Goal: Task Accomplishment & Management: Use online tool/utility

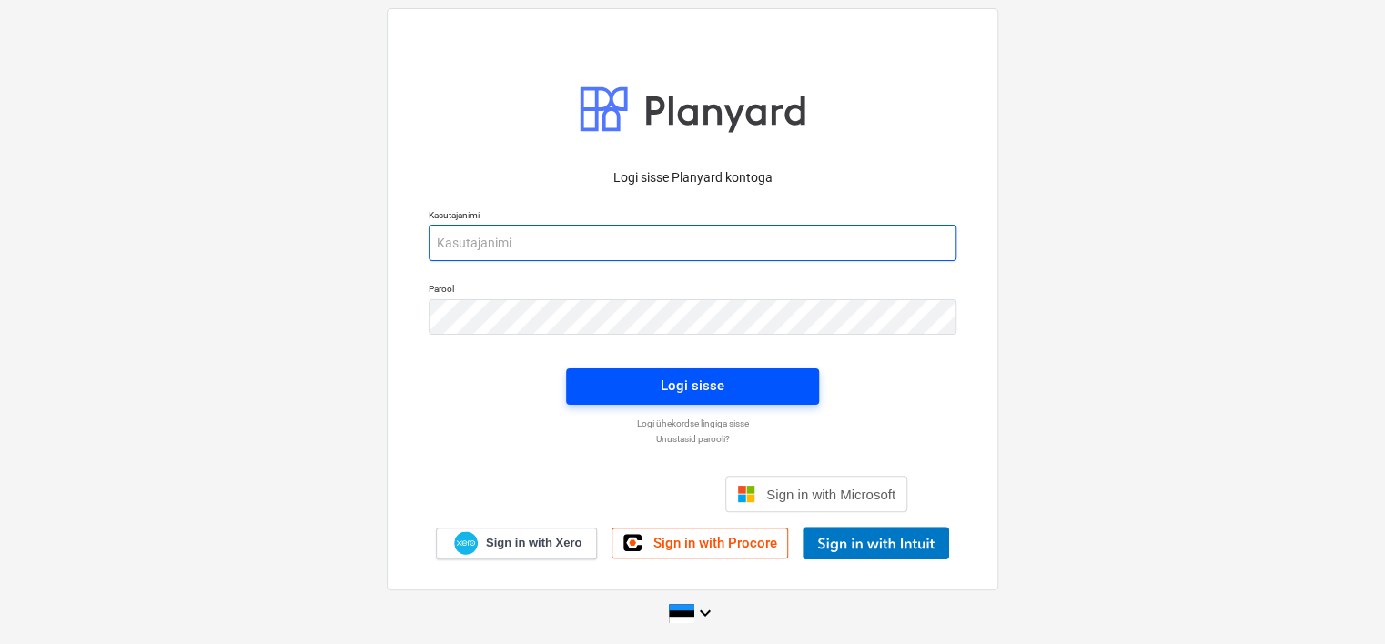
type input "[EMAIL_ADDRESS][DOMAIN_NAME]"
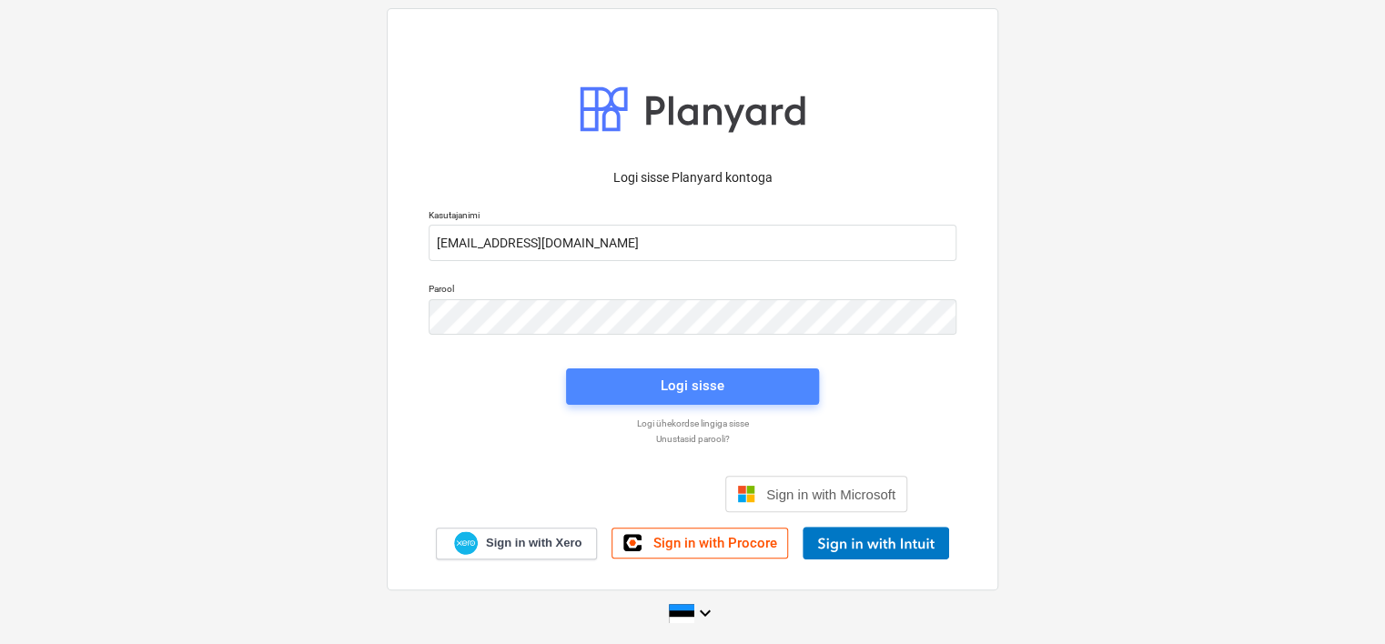
click at [717, 388] on div "Logi sisse" at bounding box center [693, 386] width 64 height 24
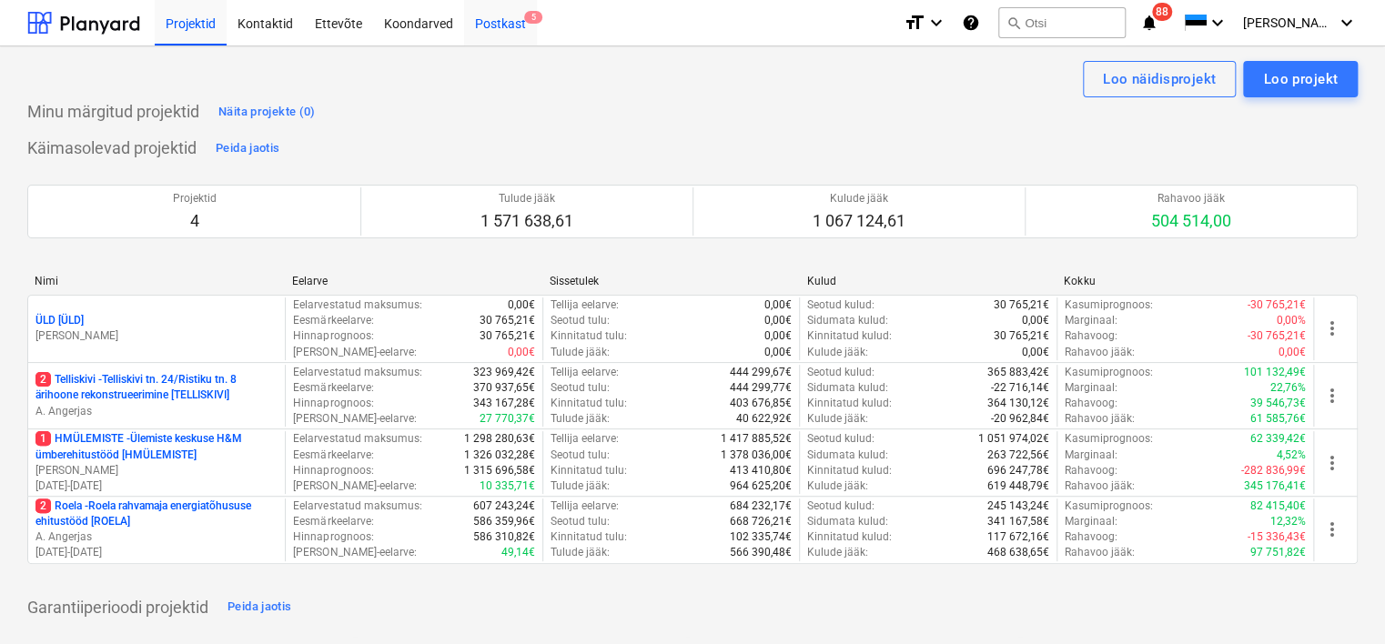
click at [501, 25] on div "Postkast 5" at bounding box center [500, 22] width 73 height 46
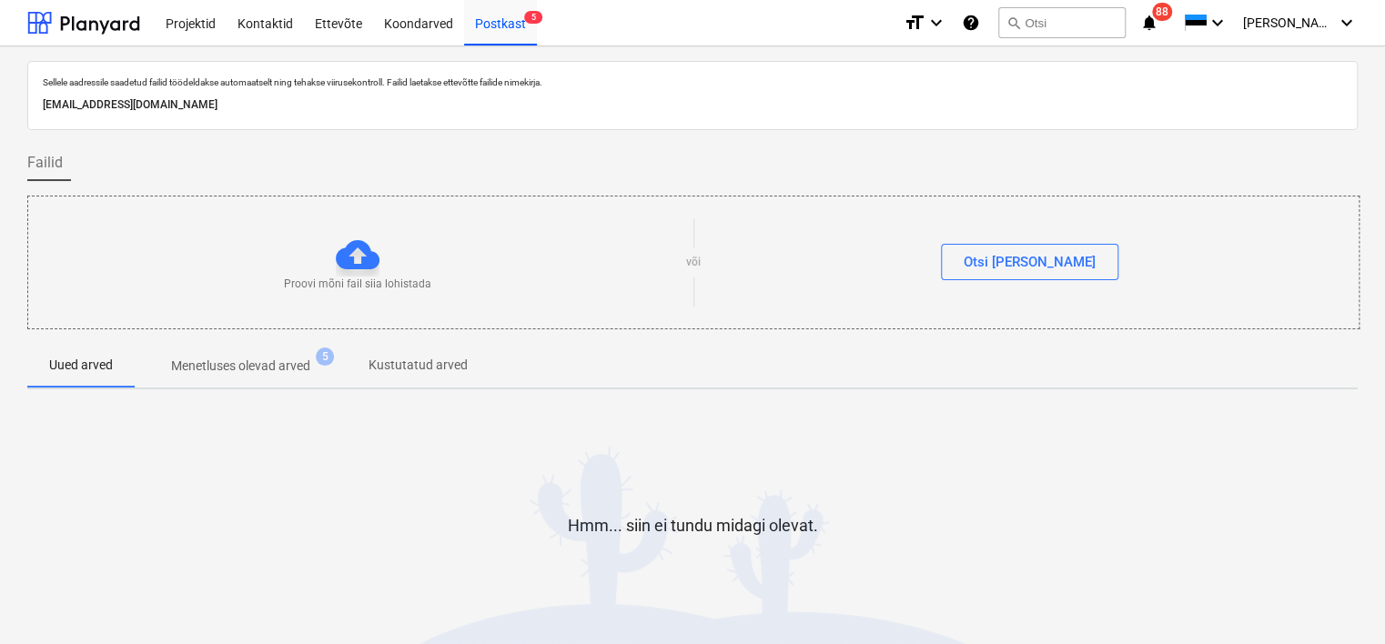
click at [292, 95] on div "[EMAIL_ADDRESS][DOMAIN_NAME]" at bounding box center [692, 105] width 1306 height 26
copy p "[EMAIL_ADDRESS][DOMAIN_NAME]"
click at [68, 442] on div "Hmm... siin ei tundu midagi olevat." at bounding box center [692, 540] width 1330 height 273
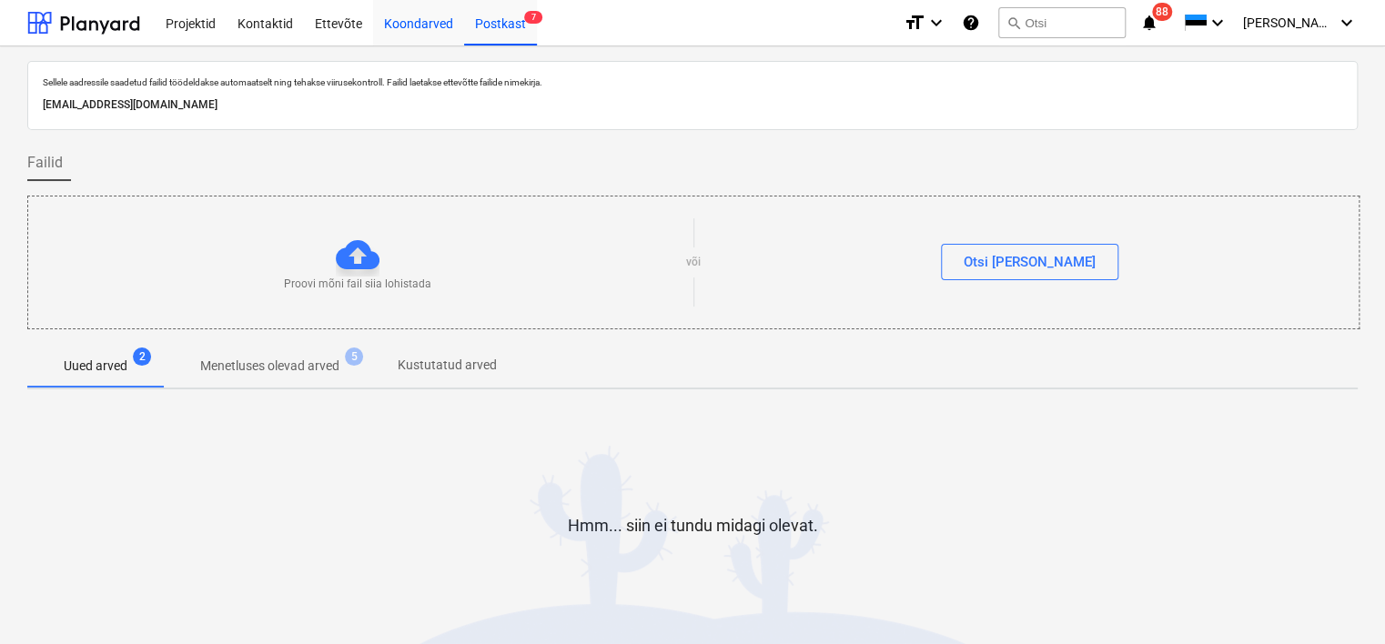
click at [410, 31] on div "Koondarved" at bounding box center [418, 22] width 91 height 46
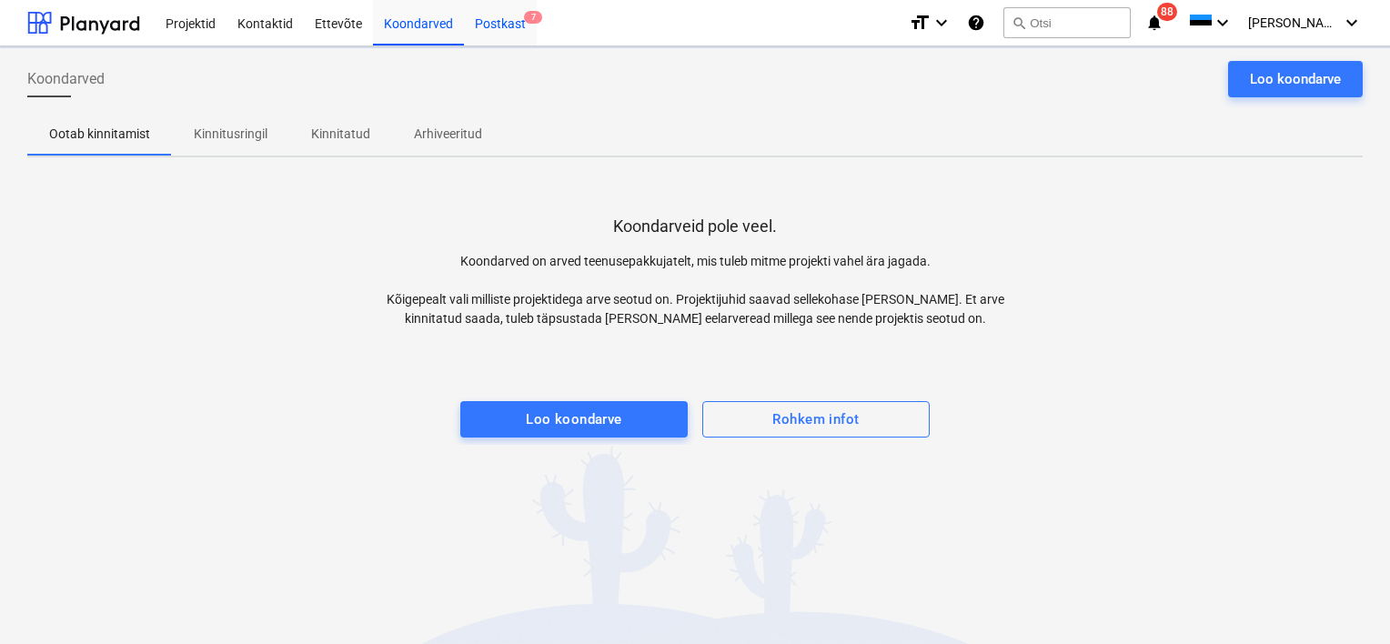
click at [503, 21] on div "Postkast 7" at bounding box center [500, 22] width 73 height 46
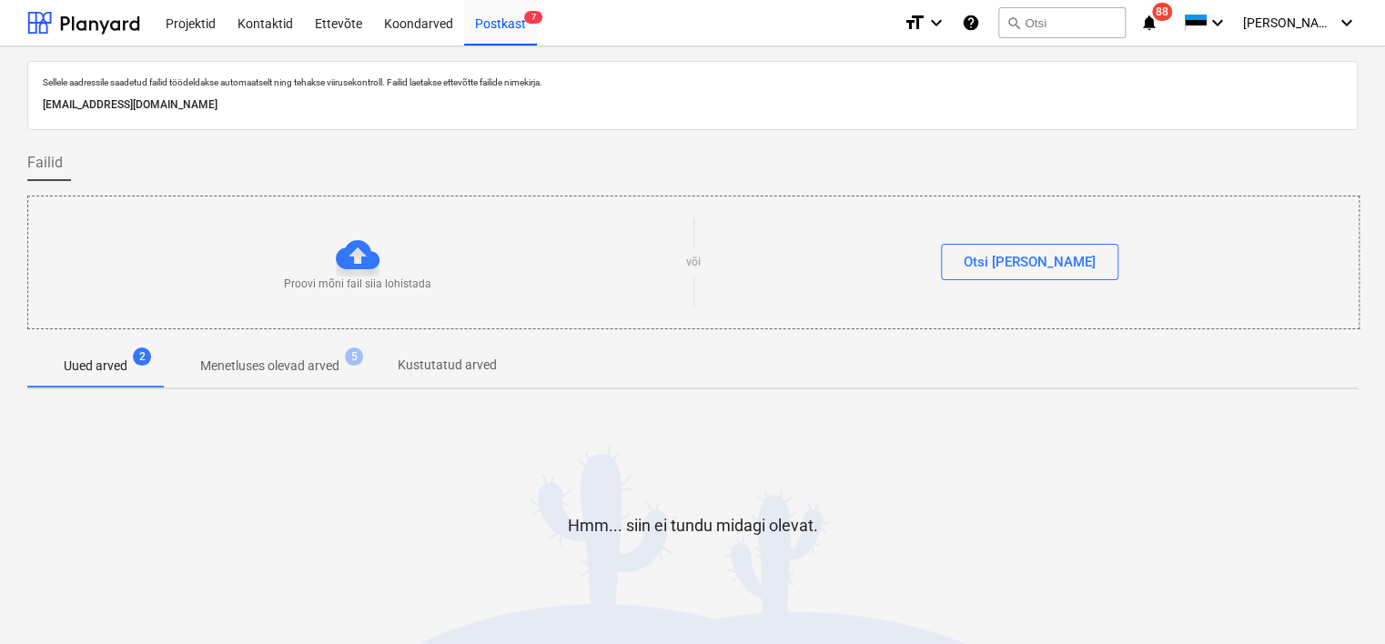
scroll to position [60, 0]
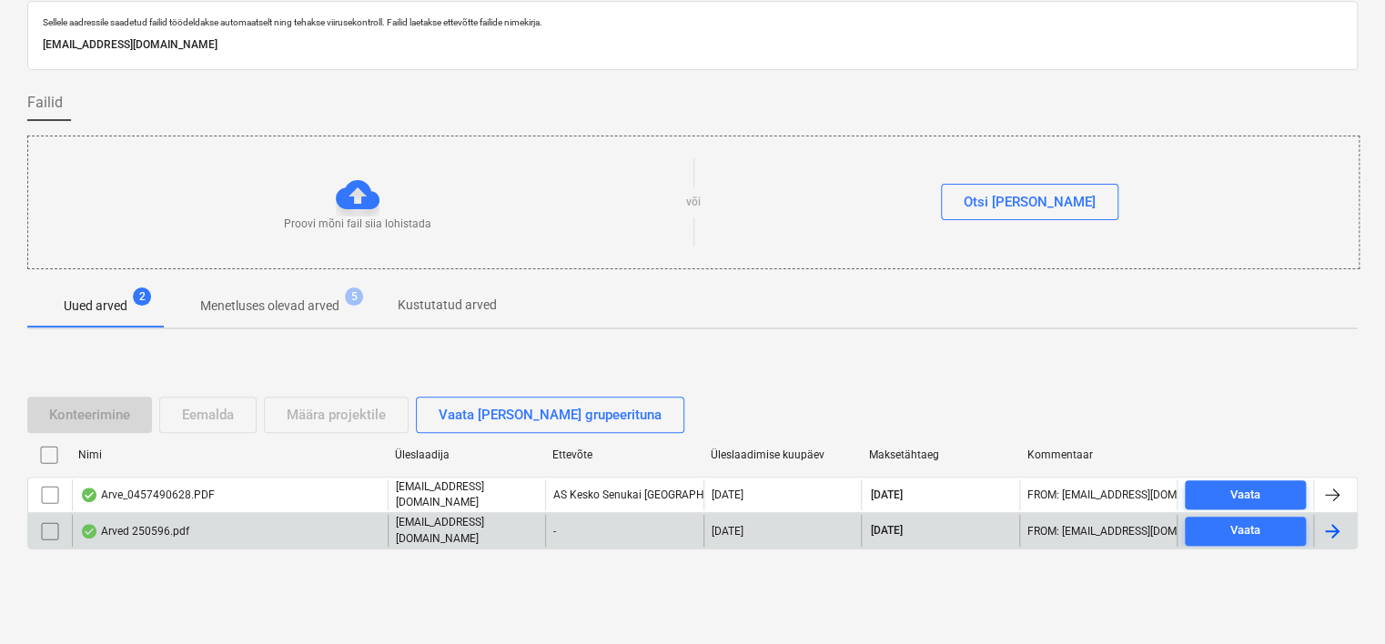
click at [207, 530] on div "Arved 250596.pdf" at bounding box center [230, 530] width 316 height 31
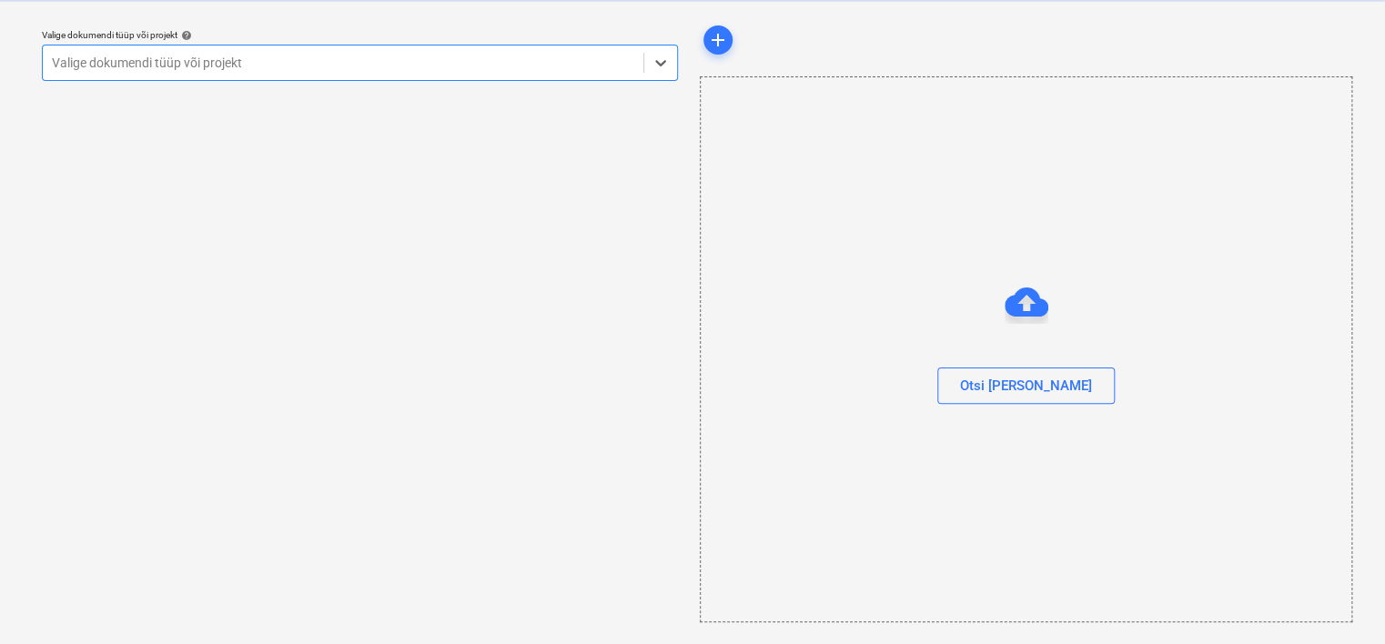
scroll to position [46, 0]
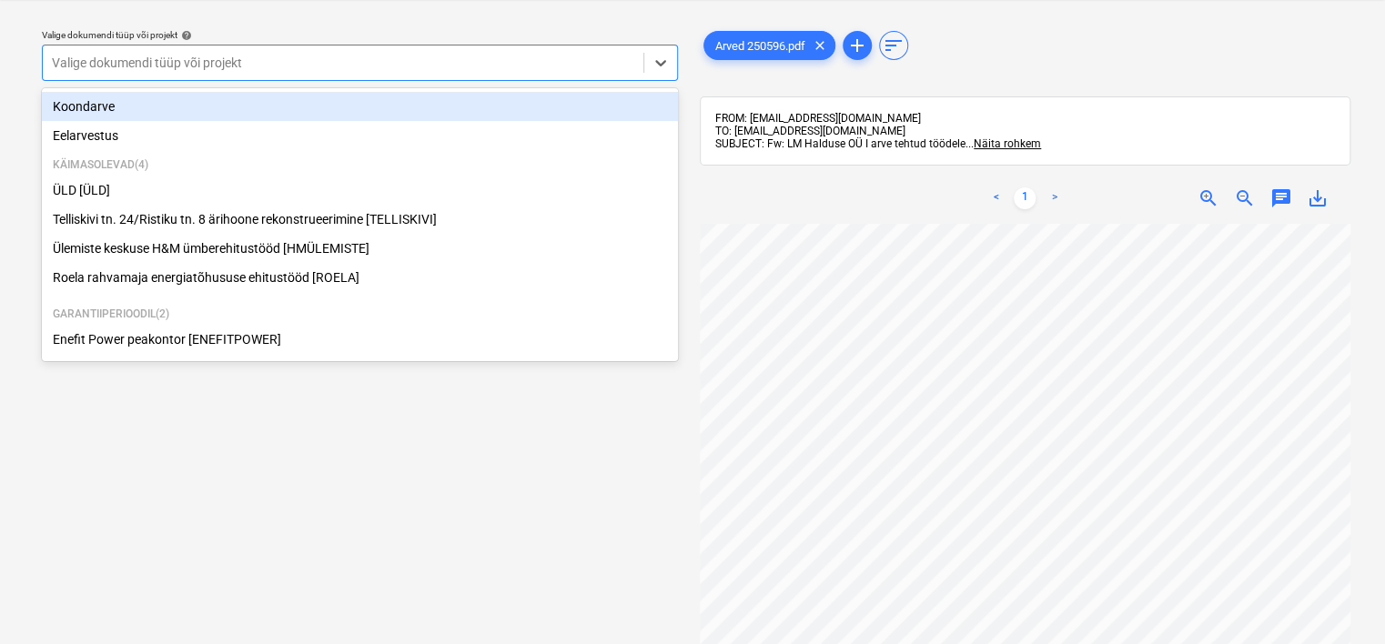
click at [353, 67] on div at bounding box center [343, 63] width 582 height 18
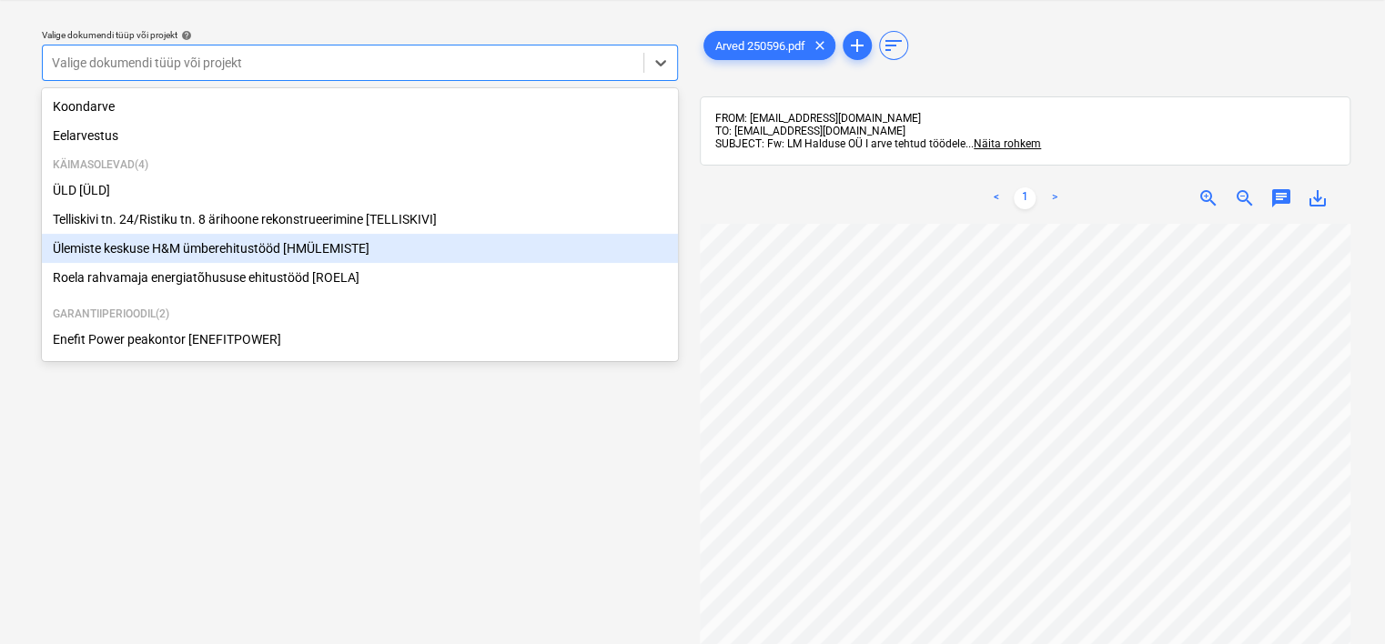
click at [234, 245] on div "Ülemiste keskuse H&M ümberehitustööd [HMÜLEMISTE]" at bounding box center [360, 248] width 636 height 29
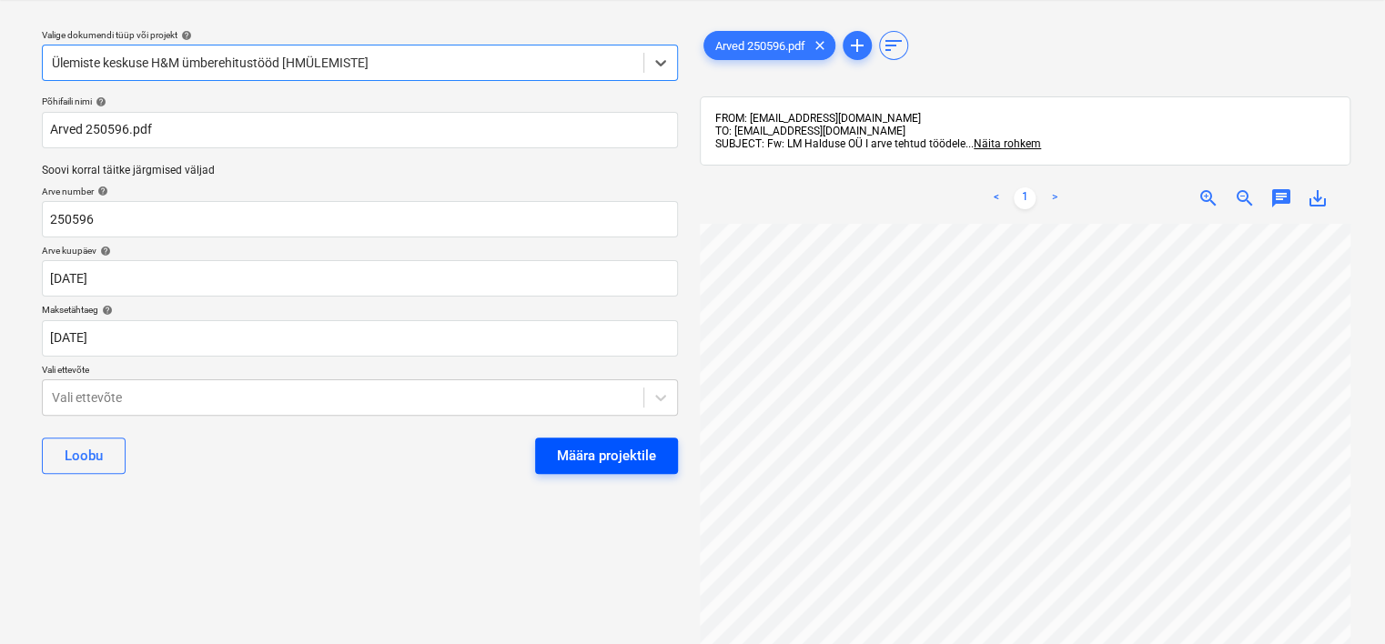
scroll to position [18, 0]
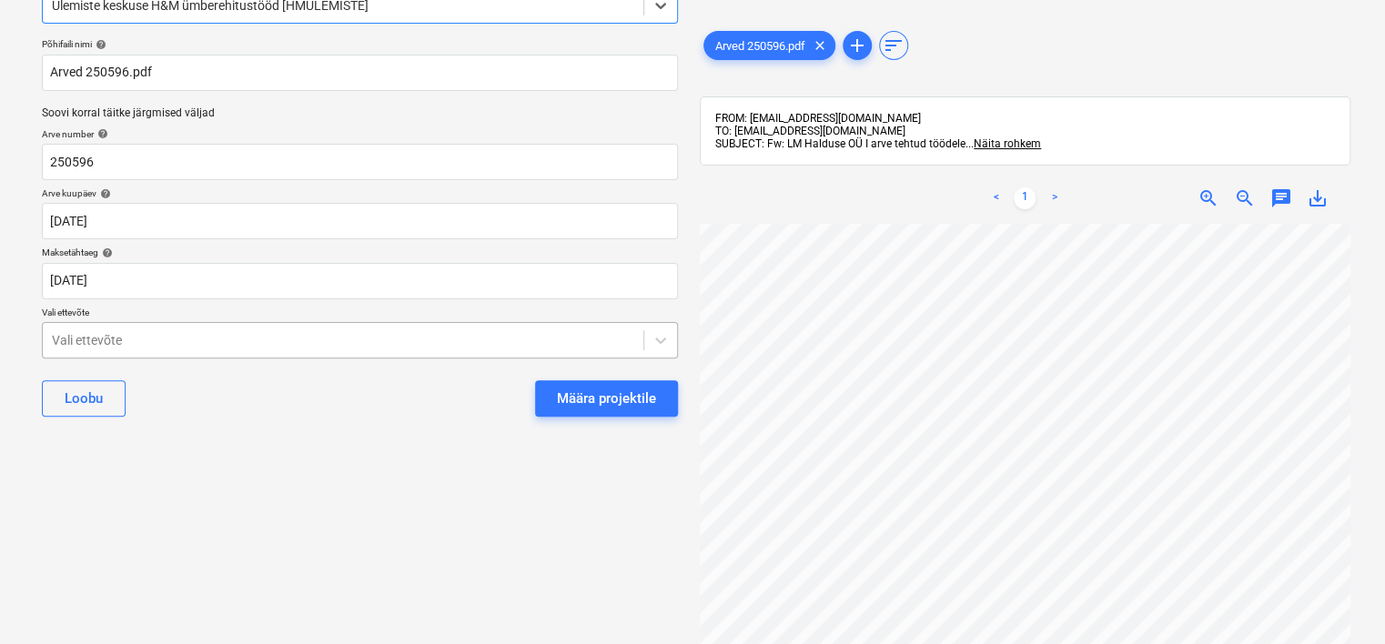
click at [430, 410] on body "Projektid Kontaktid Ettevõte Koondarved Postkast 7 format_size keyboard_arrow_d…" at bounding box center [692, 218] width 1385 height 644
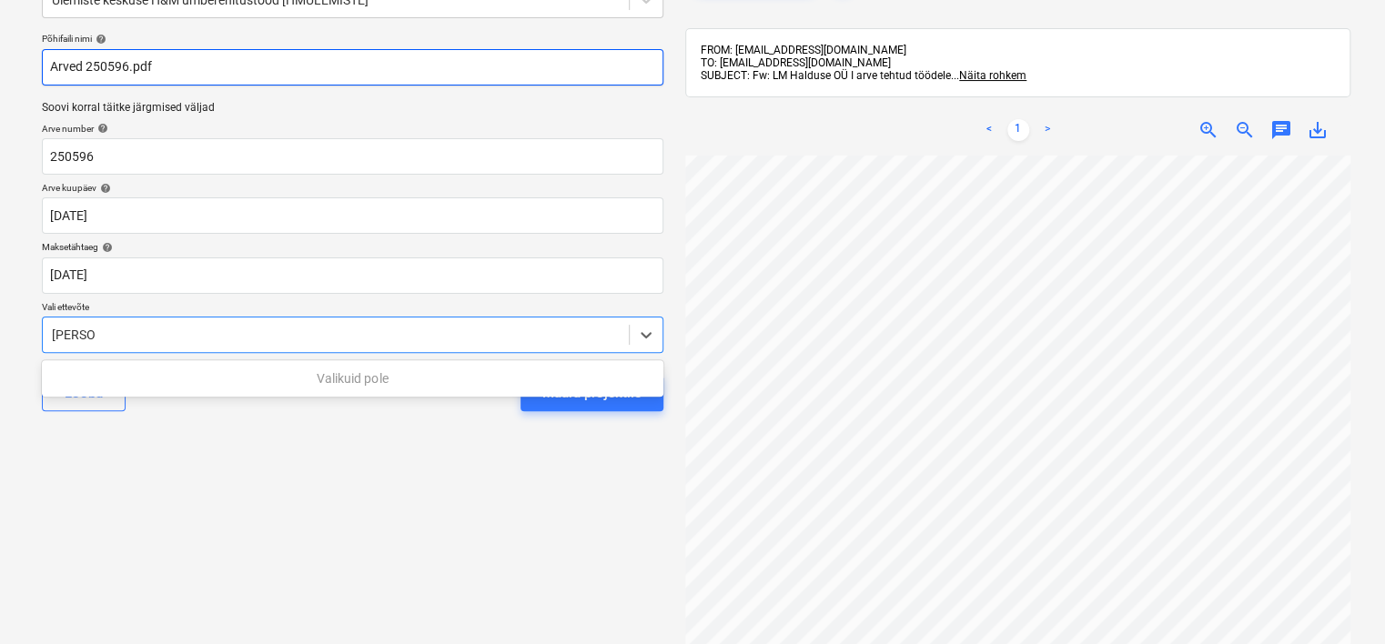
scroll to position [0, 0]
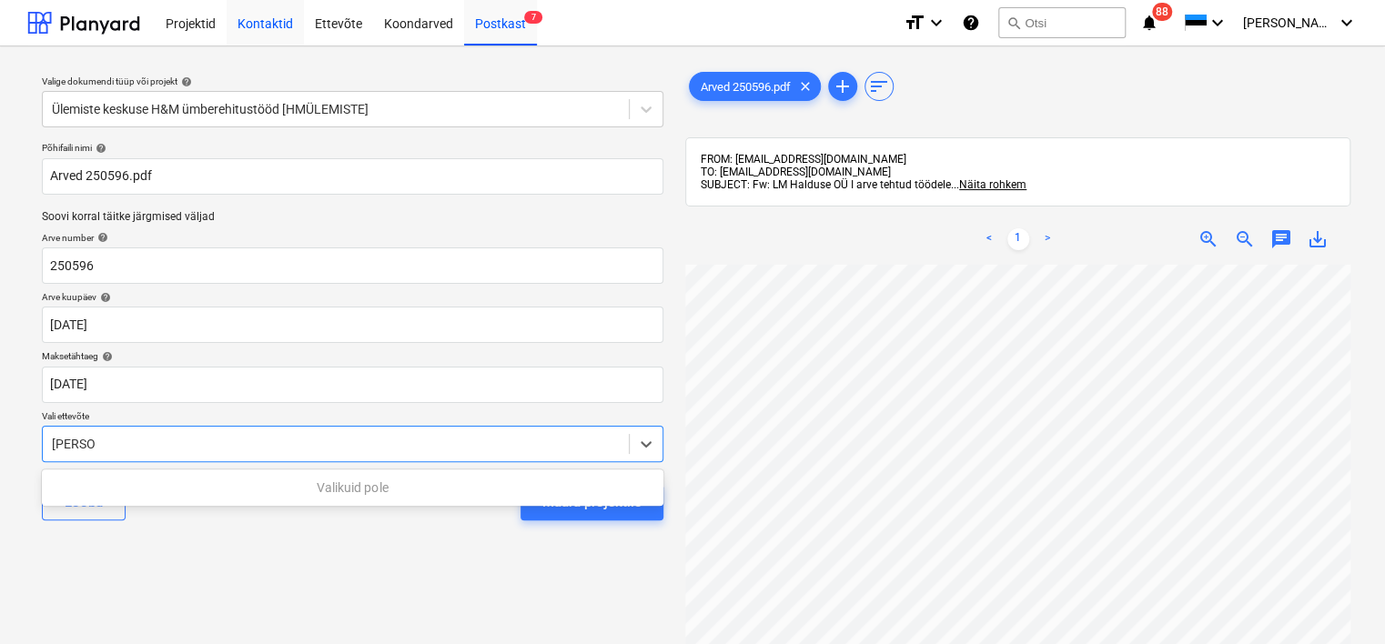
type input "[PERSON_NAME]"
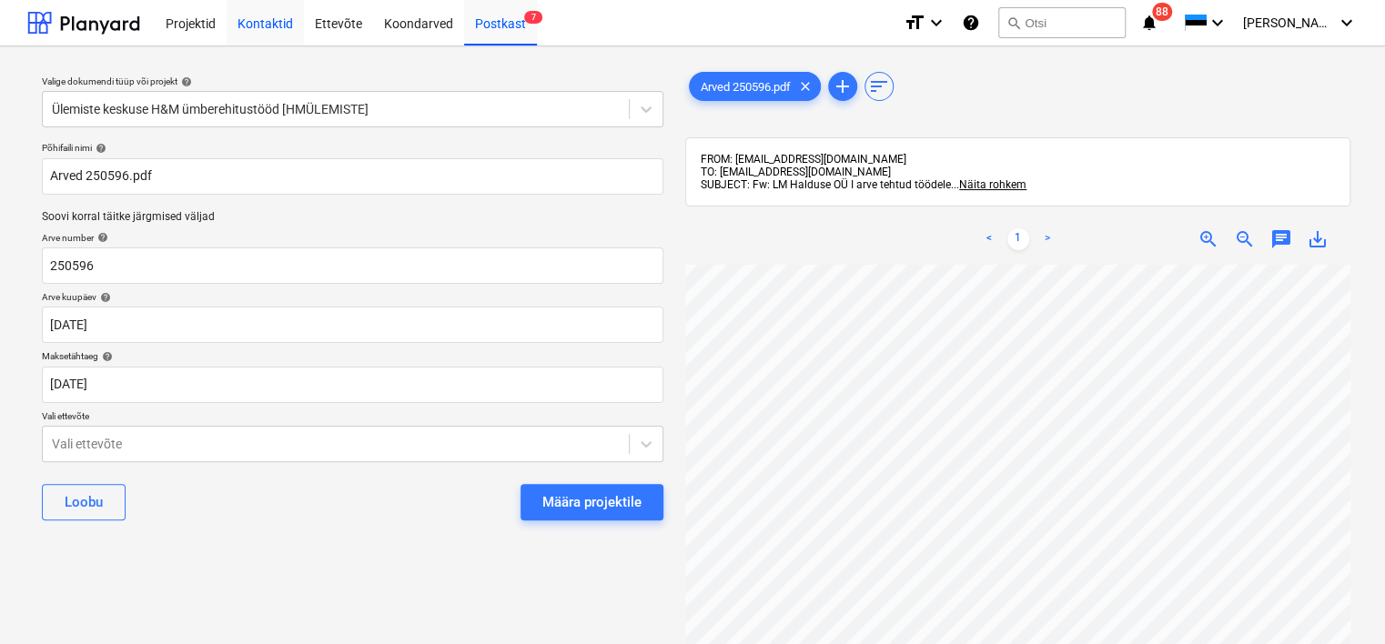
click at [267, 23] on div "Kontaktid" at bounding box center [265, 22] width 77 height 46
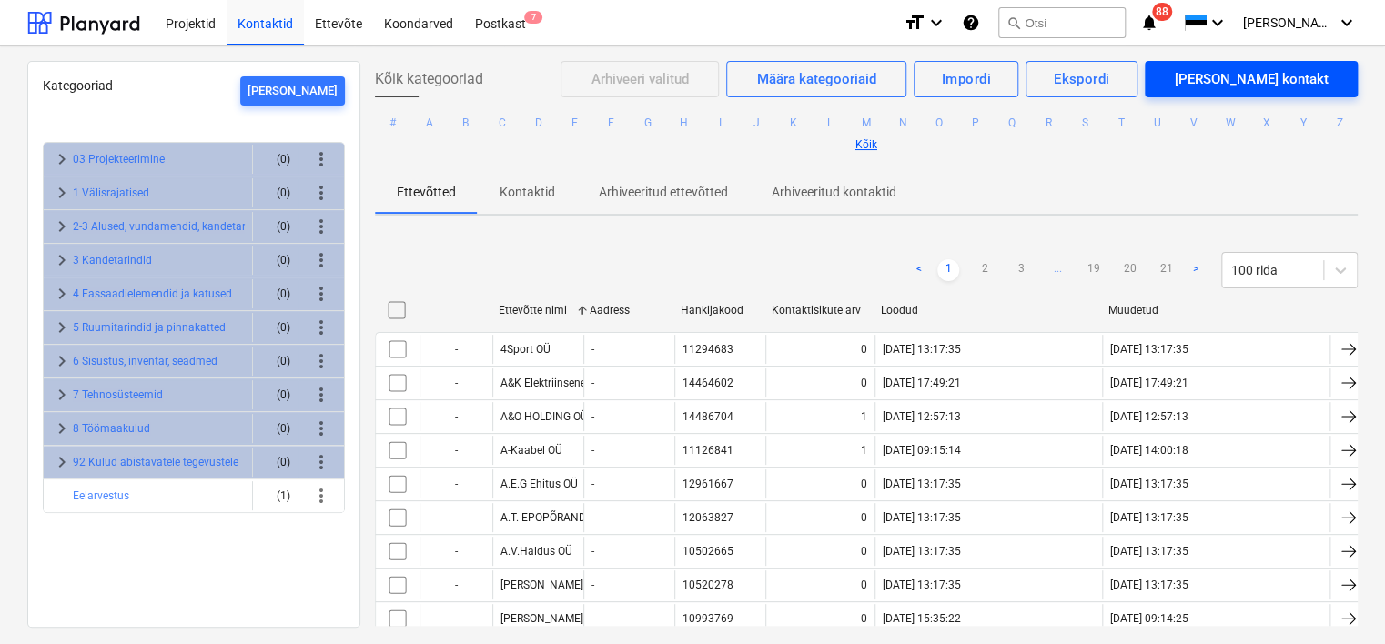
click at [1272, 83] on div "[PERSON_NAME] kontakt" at bounding box center [1251, 79] width 154 height 24
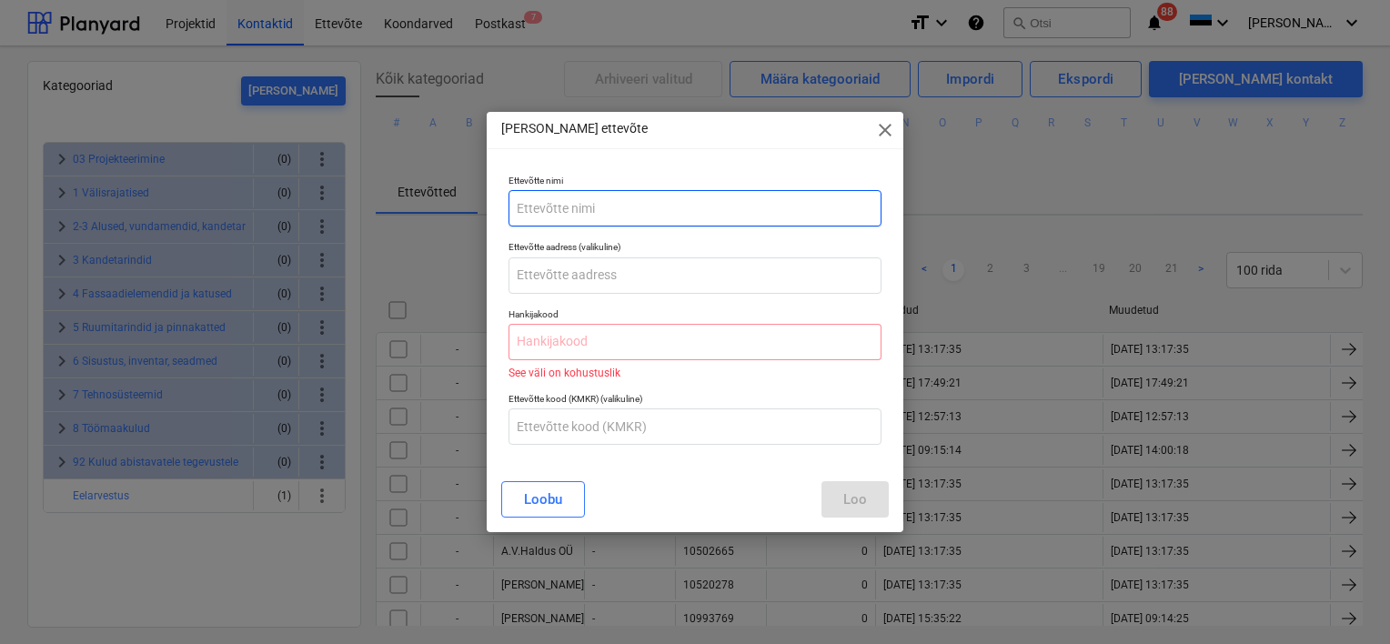
click at [597, 211] on input "text" at bounding box center [695, 208] width 373 height 36
type input "LM Halduse OÜ"
click at [554, 347] on input "text" at bounding box center [695, 342] width 373 height 36
paste input "16031528"
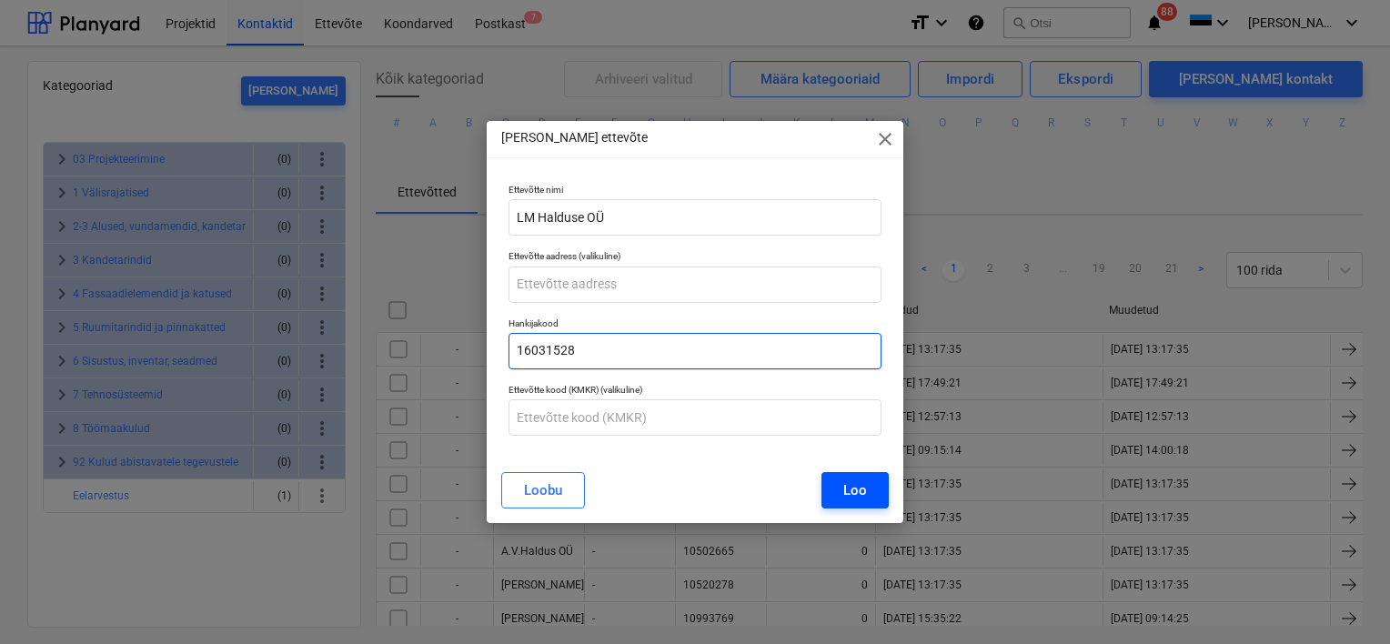
type input "16031528"
click at [867, 492] on button "Loo" at bounding box center [855, 490] width 67 height 36
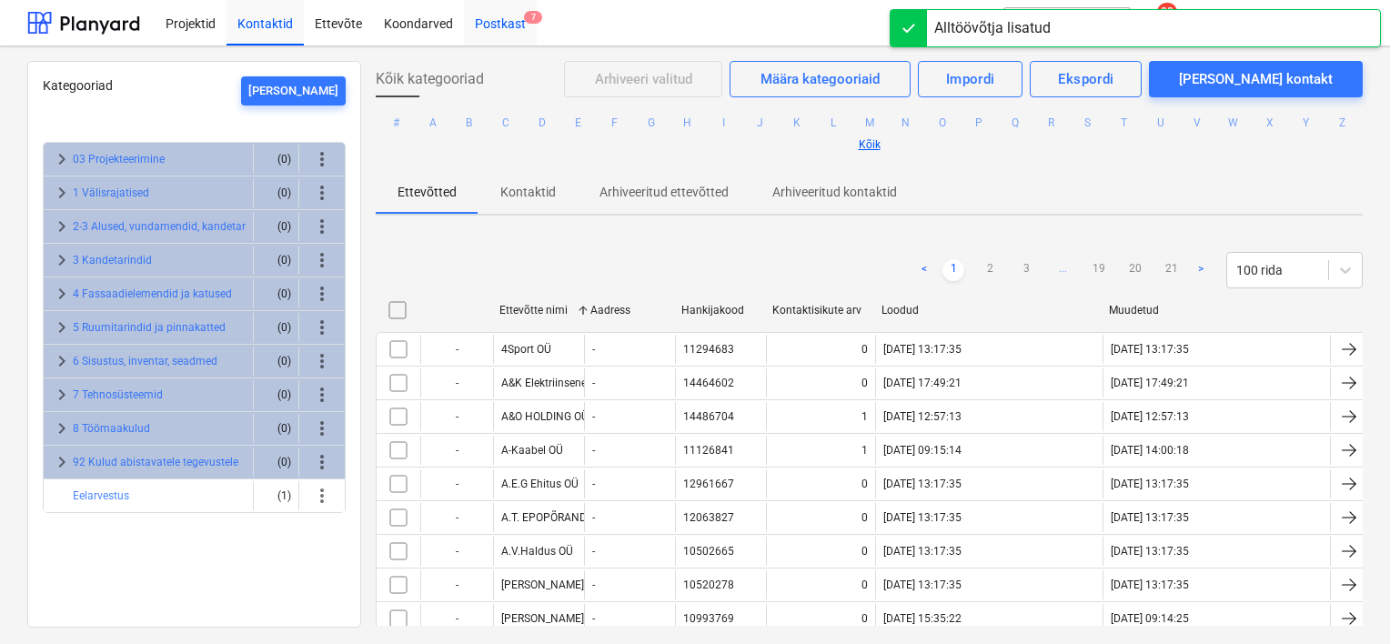
click at [507, 16] on div "Postkast 7" at bounding box center [500, 22] width 73 height 46
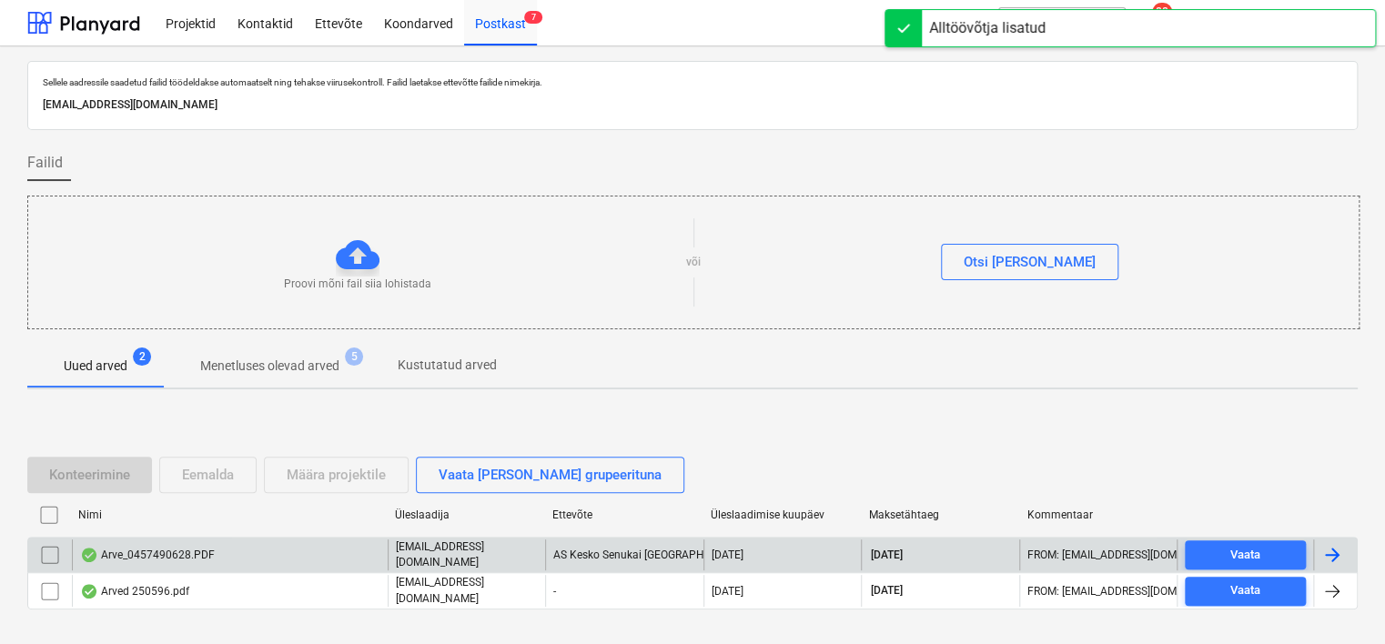
click at [196, 550] on div "Arve_0457490628.PDF" at bounding box center [147, 555] width 135 height 15
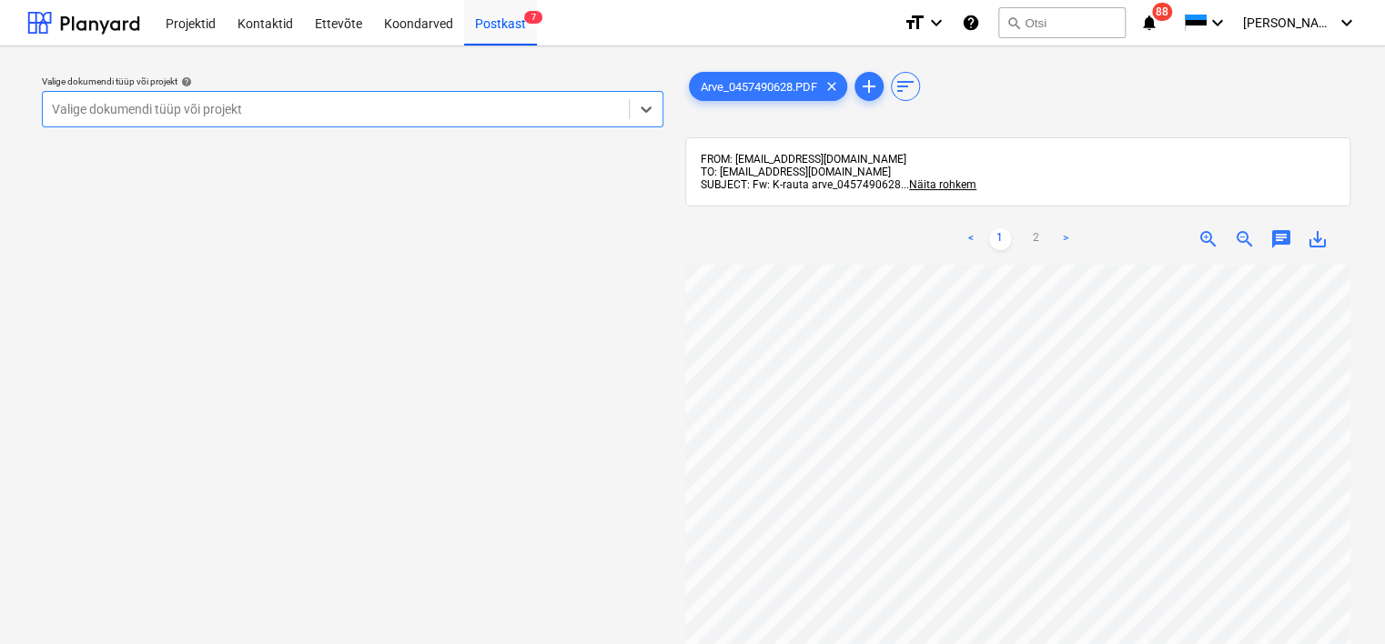
click at [441, 110] on div at bounding box center [336, 109] width 568 height 18
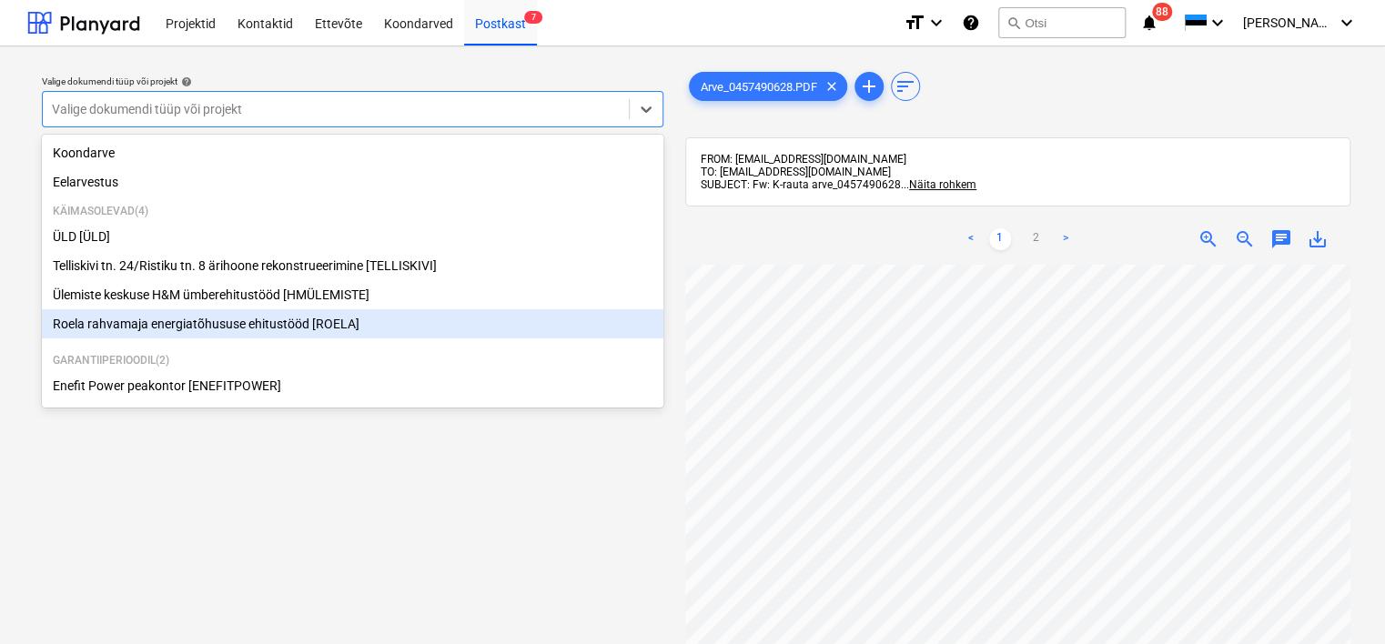
click at [324, 338] on div "Roela rahvamaja energiatõhususe ehitustööd [ROELA]" at bounding box center [352, 323] width 621 height 29
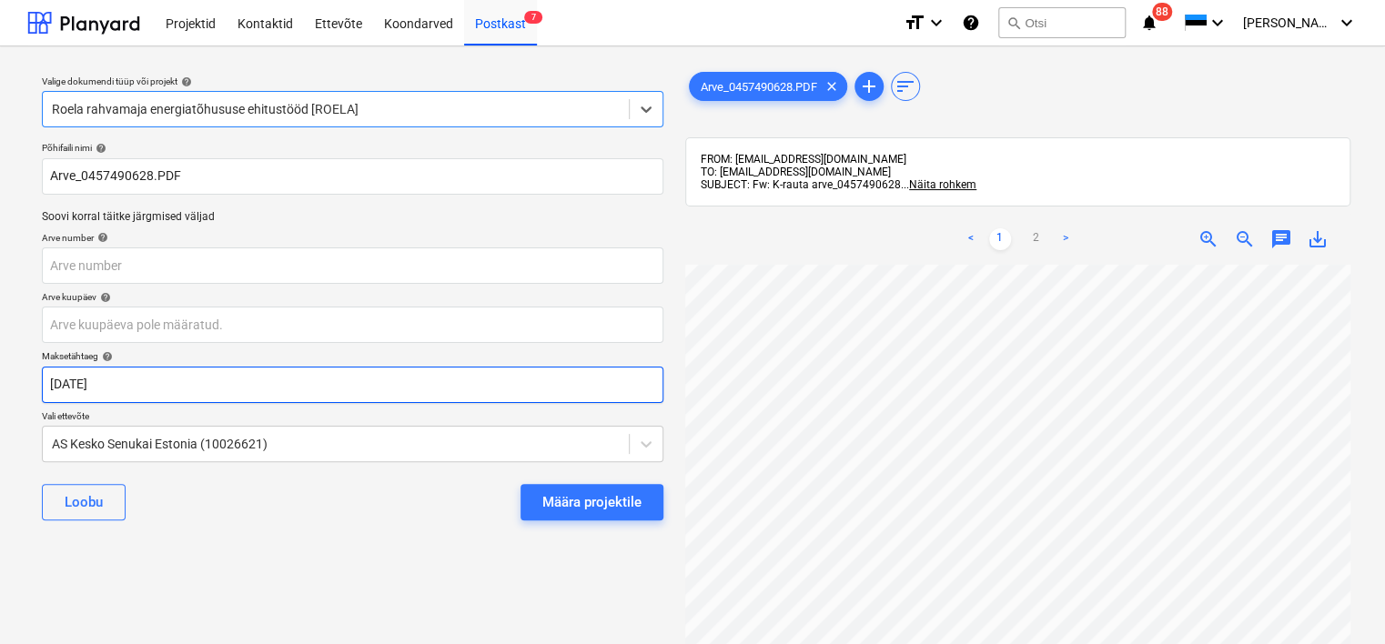
scroll to position [0, 18]
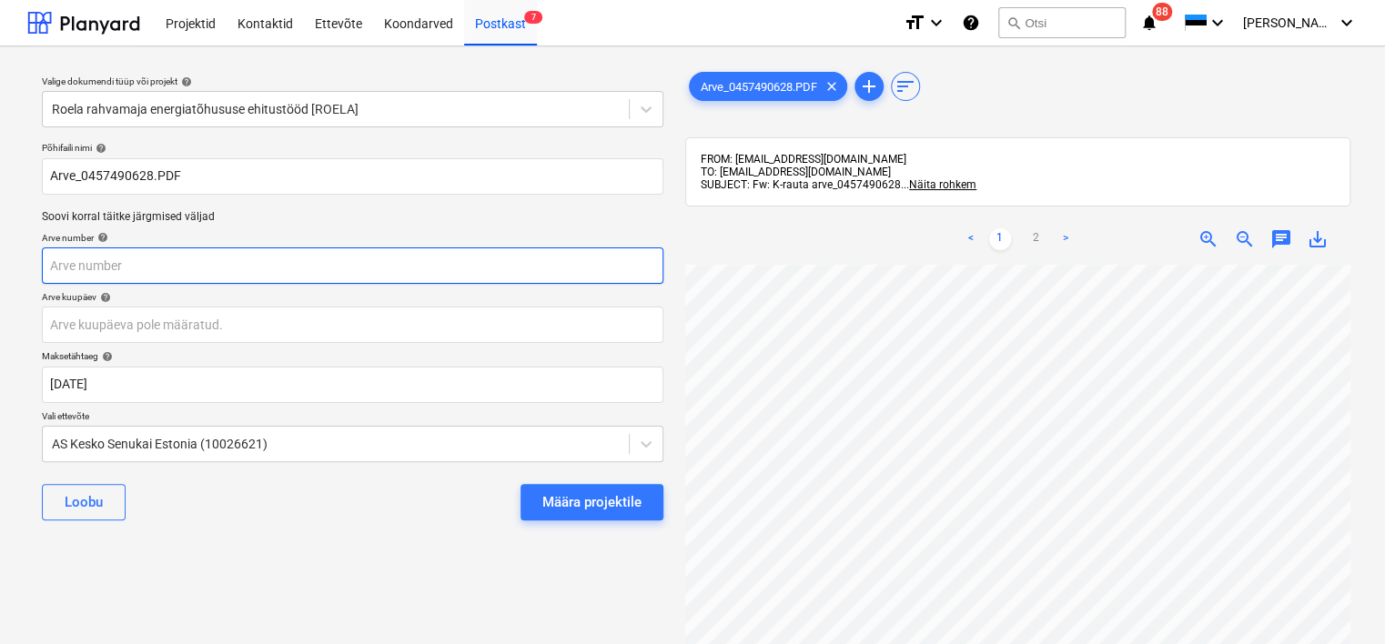
click at [269, 259] on input "text" at bounding box center [352, 265] width 621 height 36
type input "457490628"
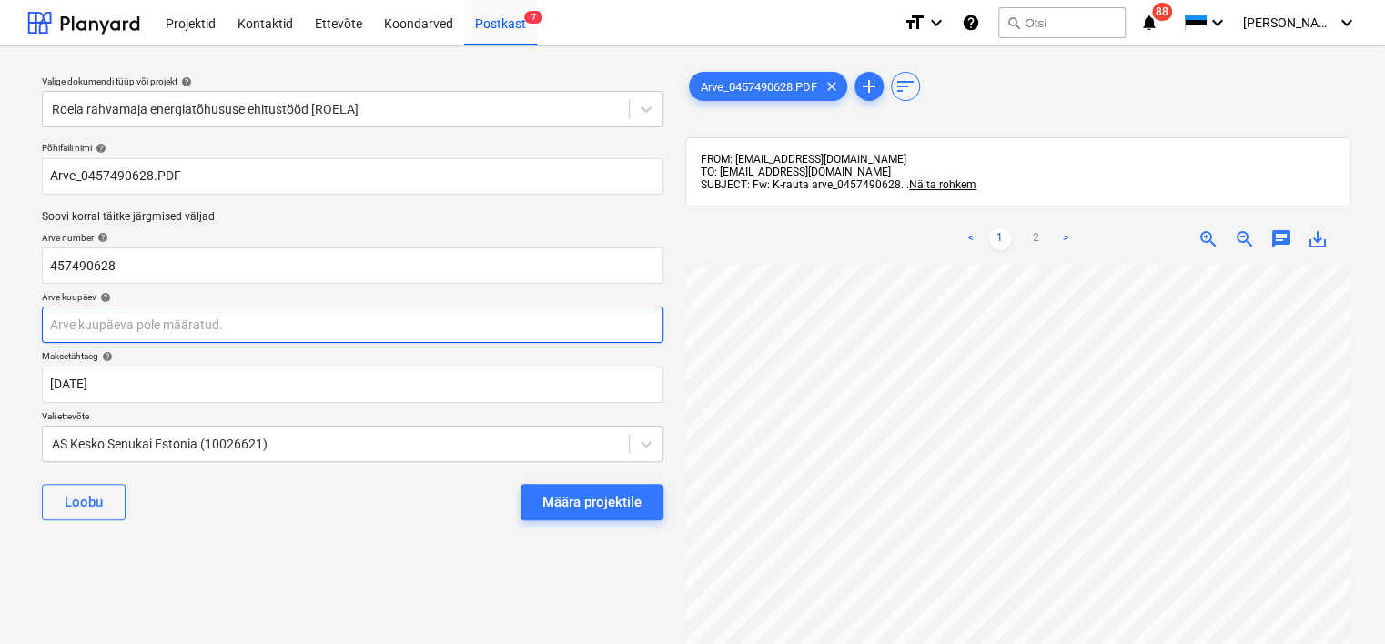
click at [480, 333] on body "Projektid Kontaktid Ettevõte Koondarved Postkast 7 format_size keyboard_arrow_d…" at bounding box center [692, 322] width 1385 height 644
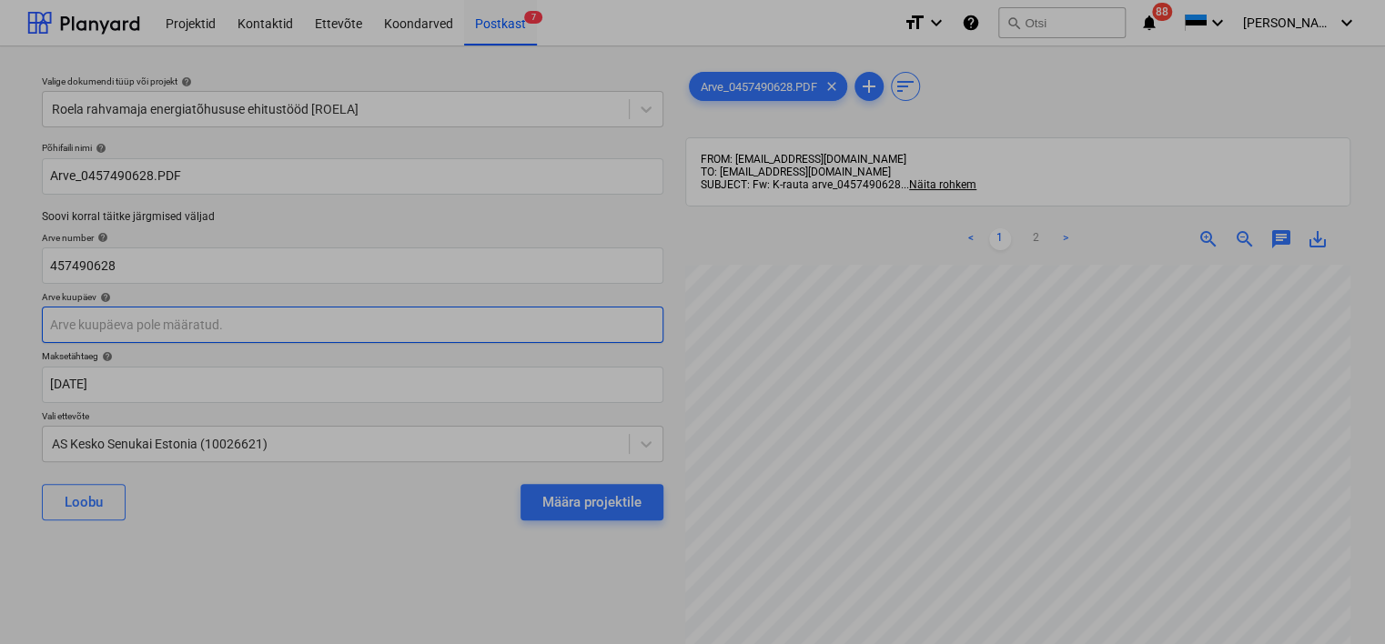
click at [480, 333] on td "15" at bounding box center [484, 345] width 35 height 35
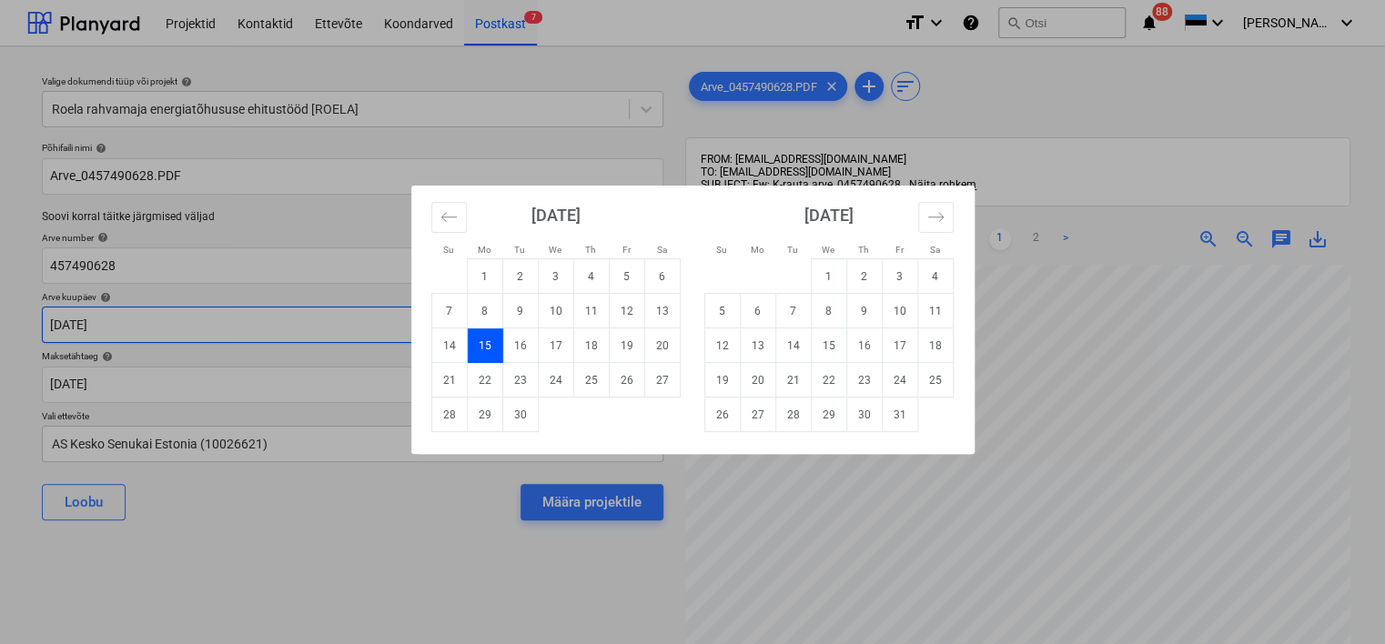
click at [480, 333] on body "Projektid Kontaktid Ettevõte Koondarved Postkast 7 format_size keyboard_arrow_d…" at bounding box center [692, 322] width 1385 height 644
click at [590, 383] on td "25" at bounding box center [590, 380] width 35 height 35
type input "[DATE]"
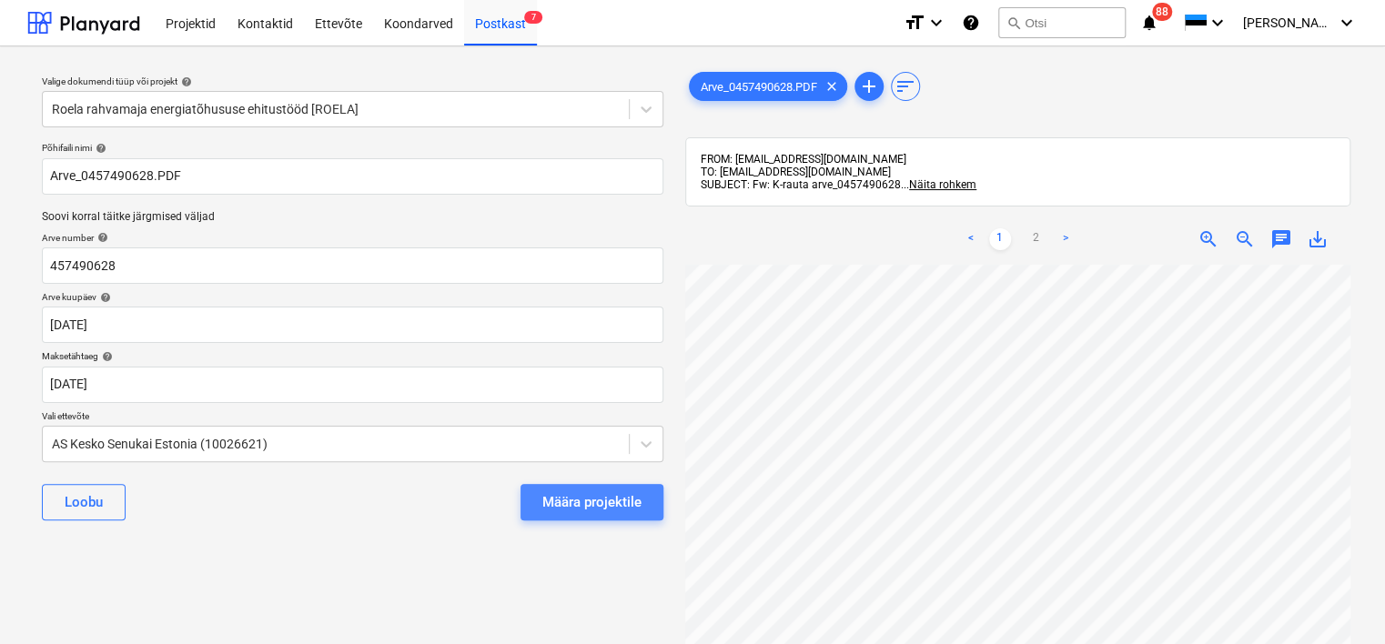
click at [597, 503] on div "Määra projektile" at bounding box center [591, 502] width 99 height 24
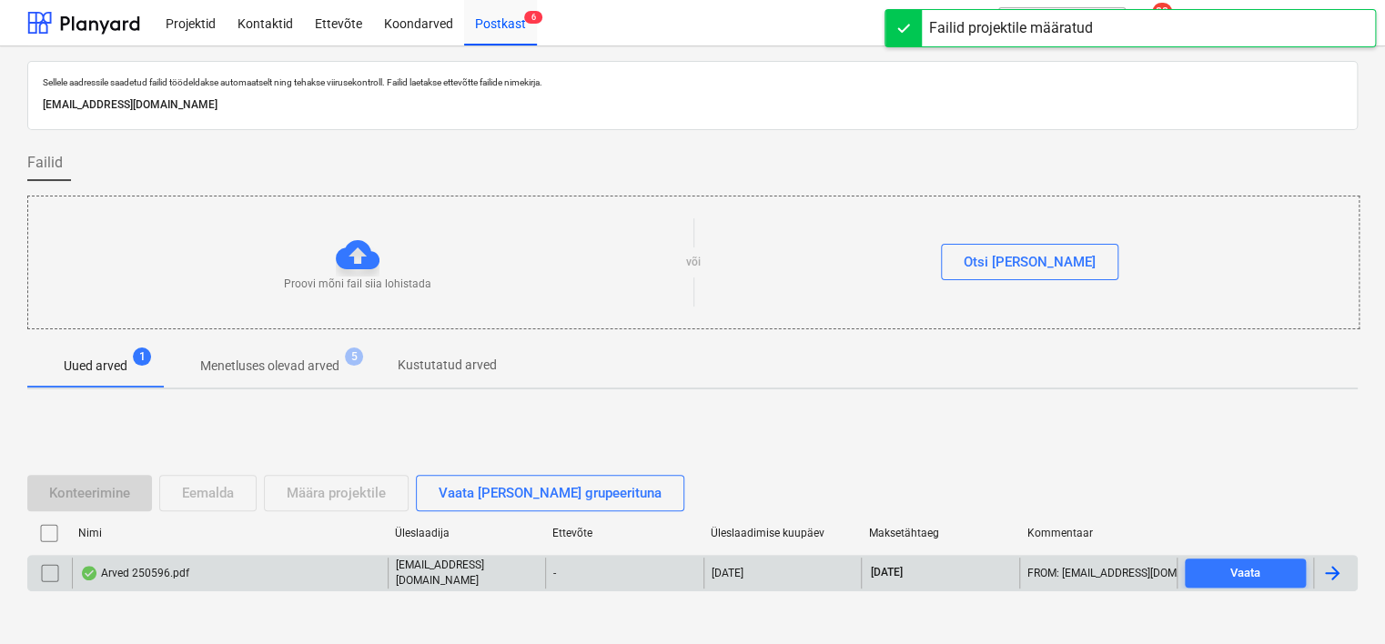
click at [253, 570] on div "Arved 250596.pdf" at bounding box center [230, 573] width 316 height 31
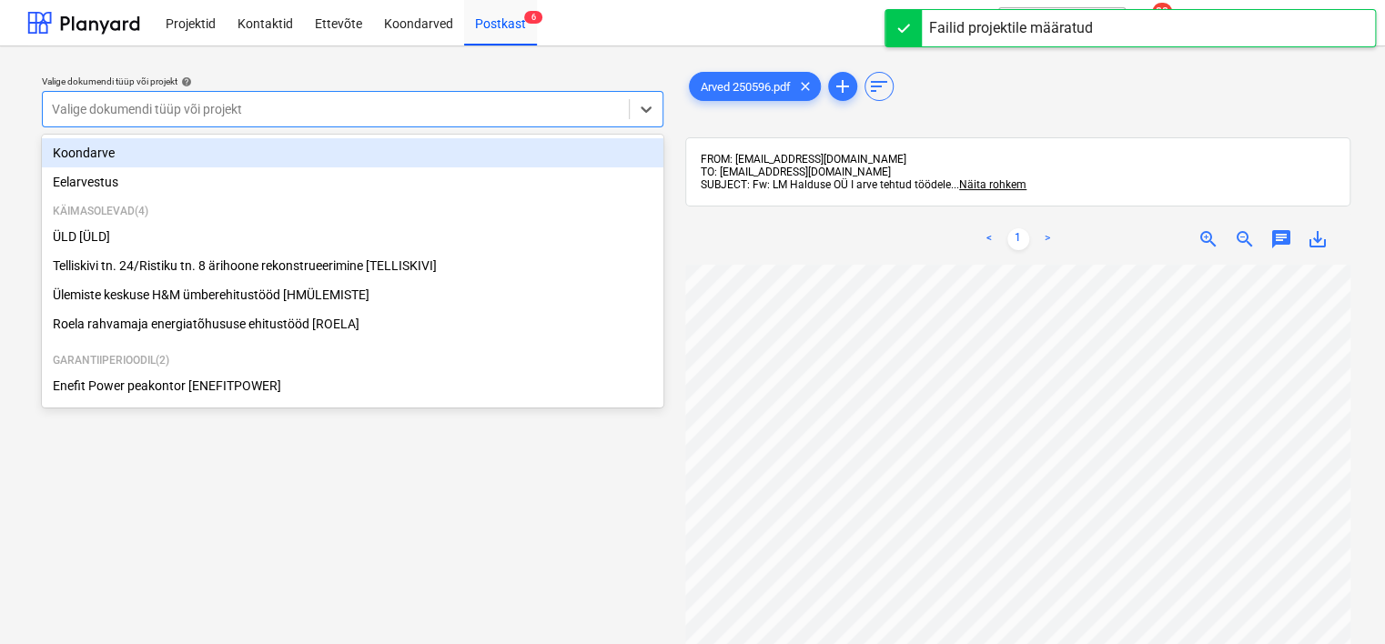
click at [391, 108] on div at bounding box center [336, 109] width 568 height 18
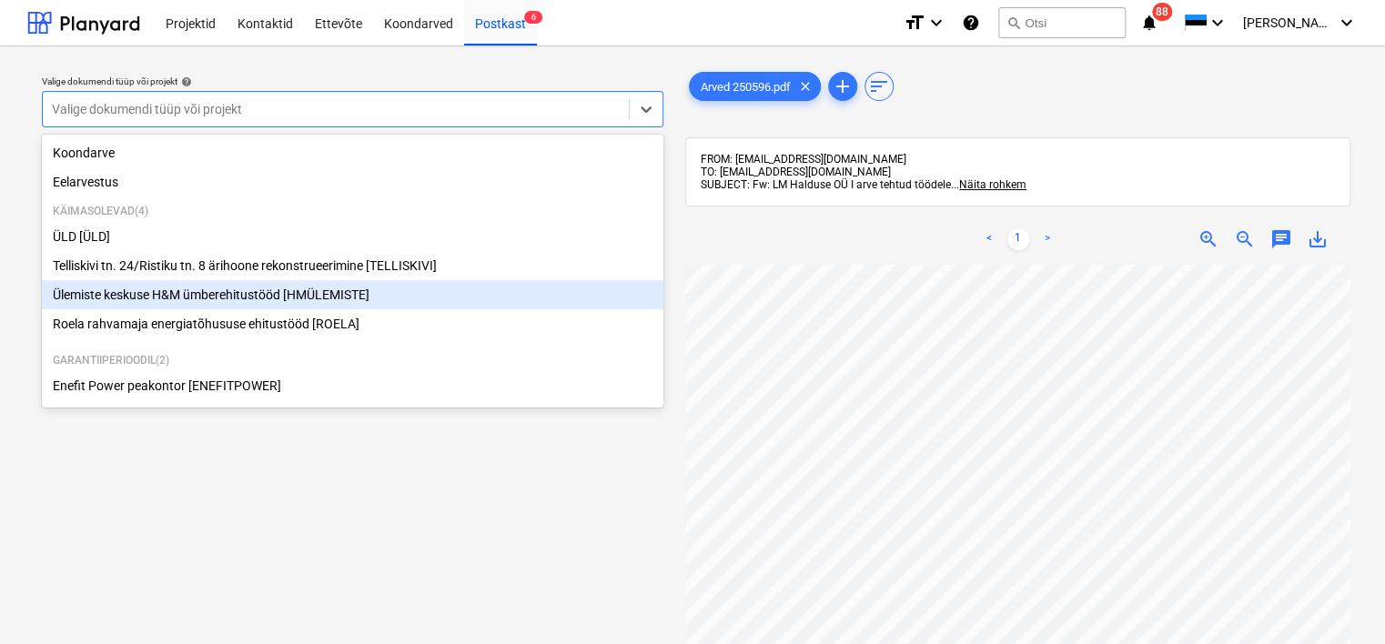
click at [359, 296] on div "Ülemiste keskuse H&M ümberehitustööd [HMÜLEMISTE]" at bounding box center [352, 294] width 621 height 29
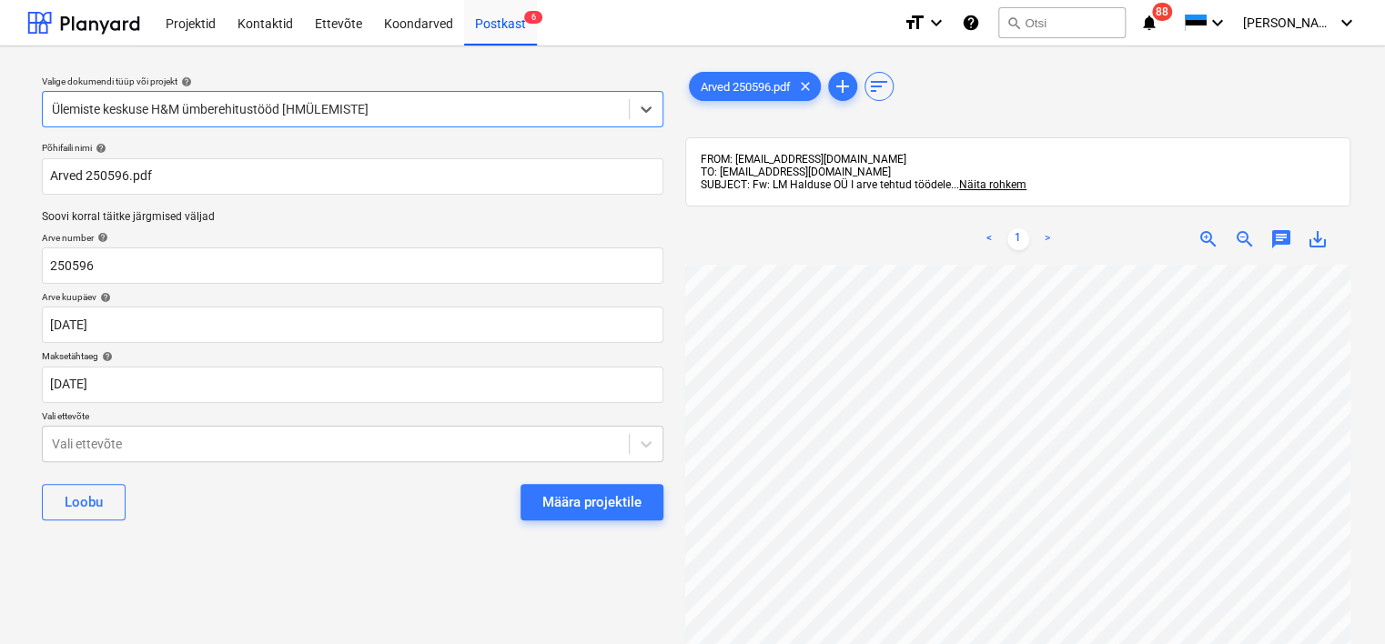
scroll to position [0, 29]
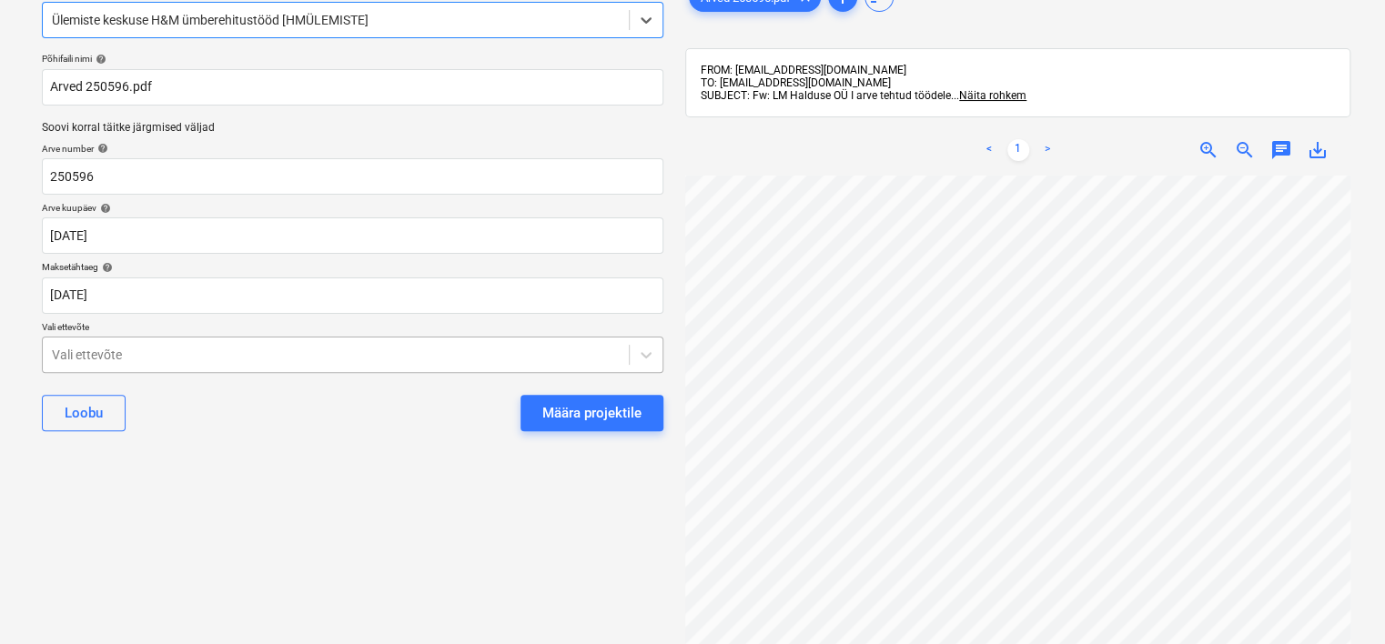
click at [362, 452] on body "Projektid Kontaktid Ettevõte Koondarved Postkast 6 format_size keyboard_arrow_d…" at bounding box center [692, 233] width 1385 height 644
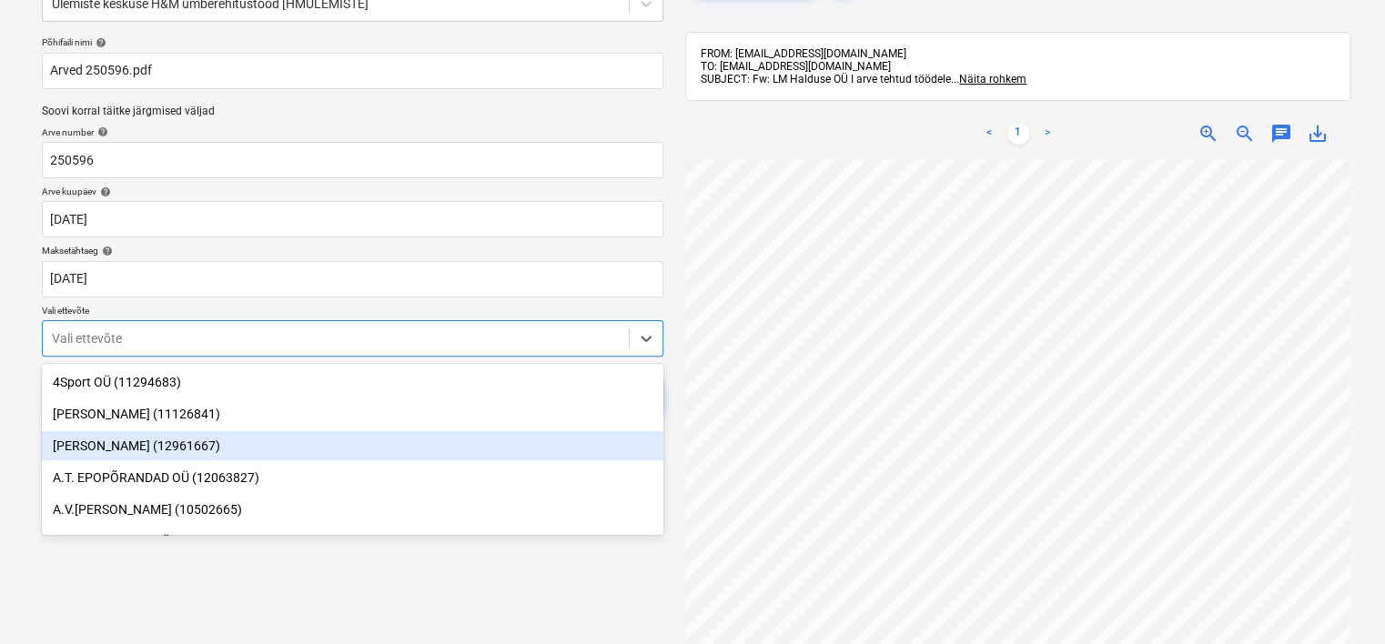
scroll to position [109, 0]
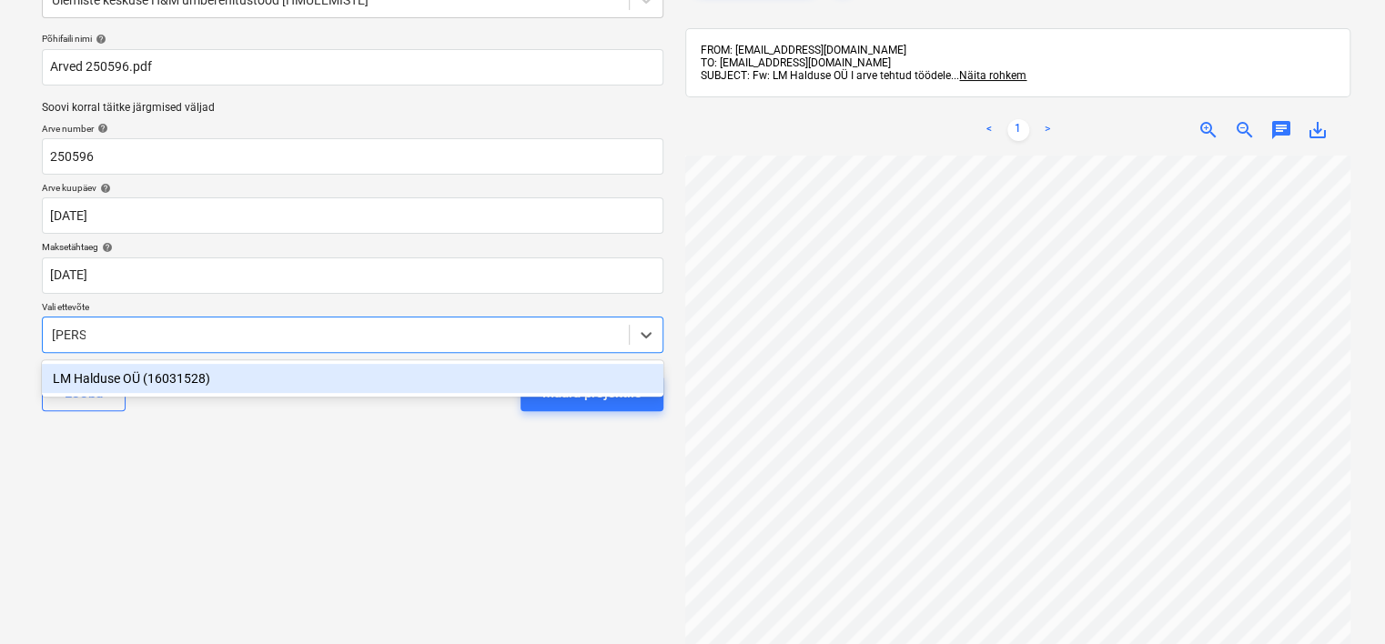
type input "lm hal"
click at [295, 371] on div "LM Halduse OÜ (16031528)" at bounding box center [352, 378] width 621 height 29
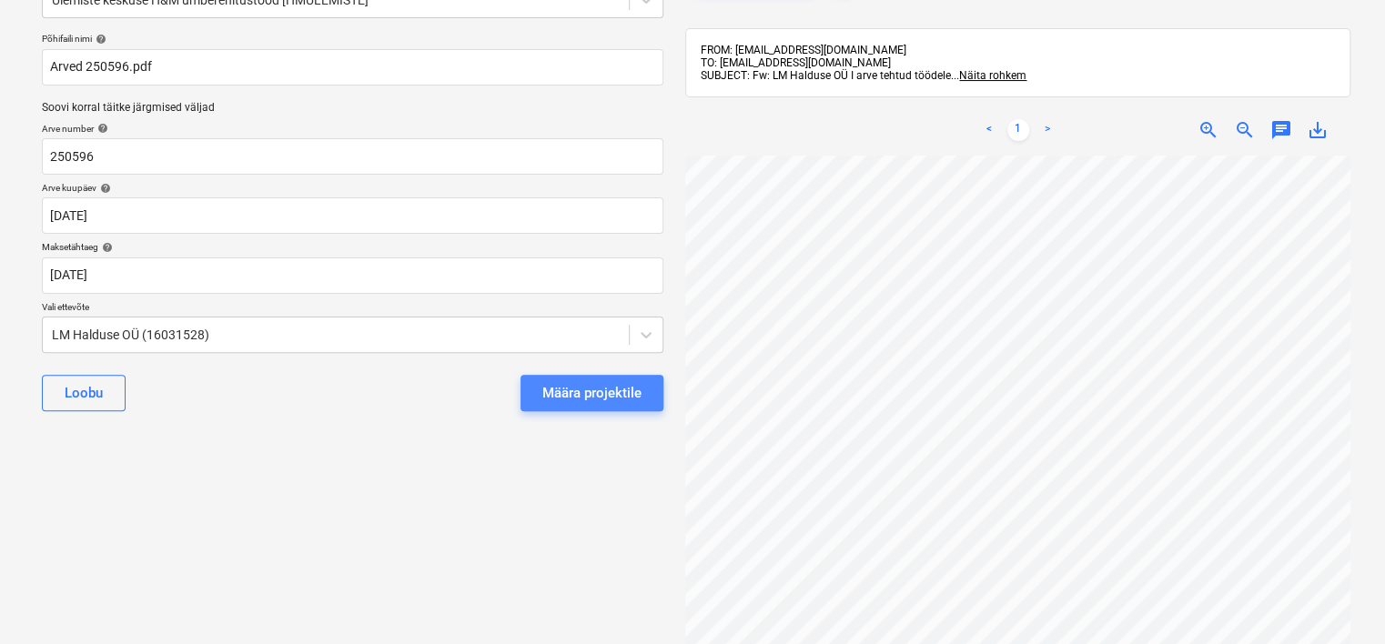
click at [590, 384] on div "Määra projektile" at bounding box center [591, 393] width 99 height 24
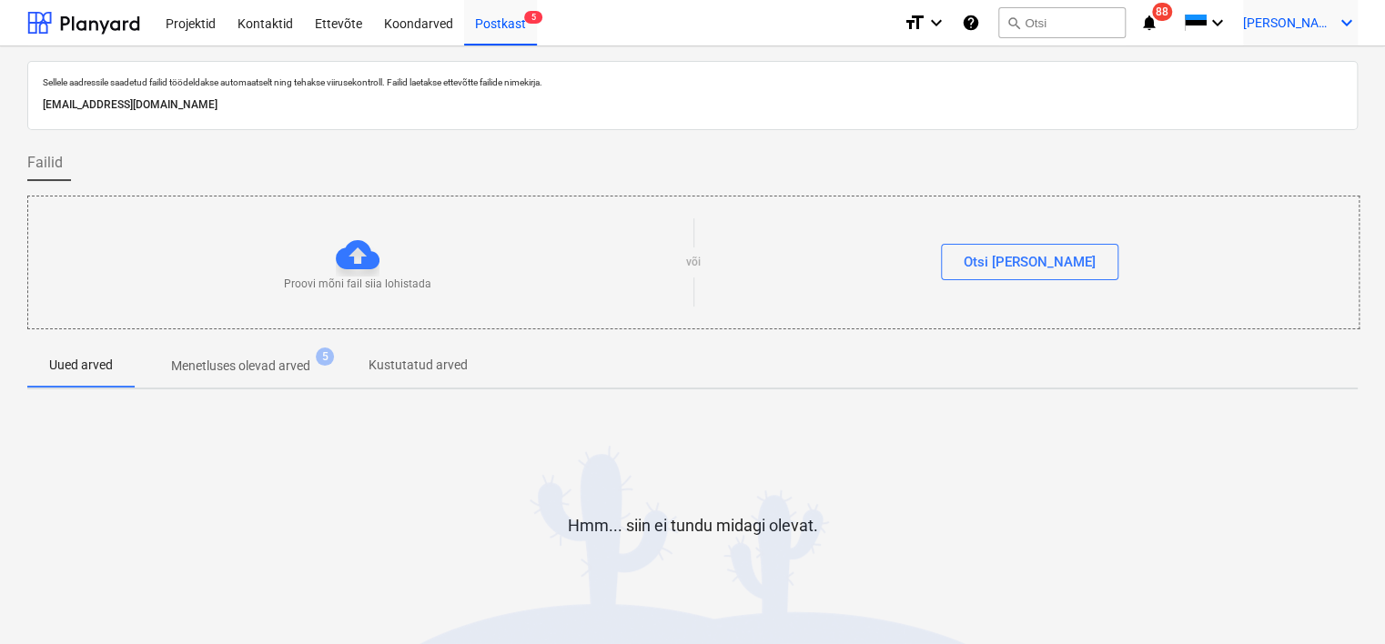
click at [1311, 22] on span "[PERSON_NAME]" at bounding box center [1288, 22] width 91 height 15
click at [1318, 94] on div "Logi välja" at bounding box center [1302, 100] width 109 height 29
